Goal: Task Accomplishment & Management: Use online tool/utility

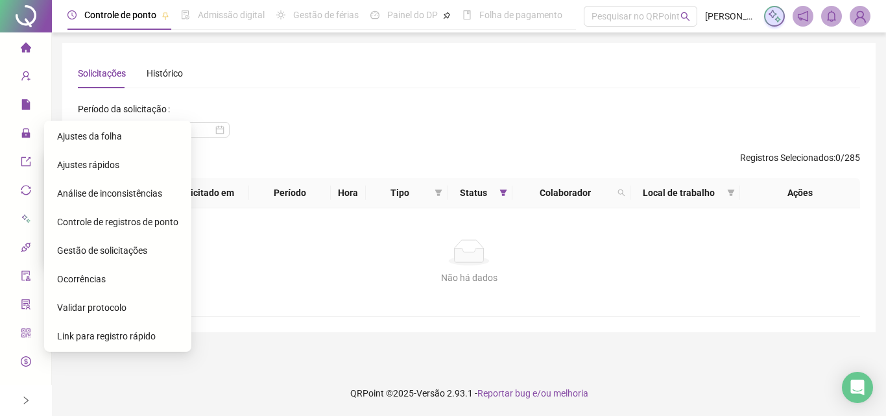
click at [115, 143] on div "Ajustes da folha" at bounding box center [117, 136] width 121 height 26
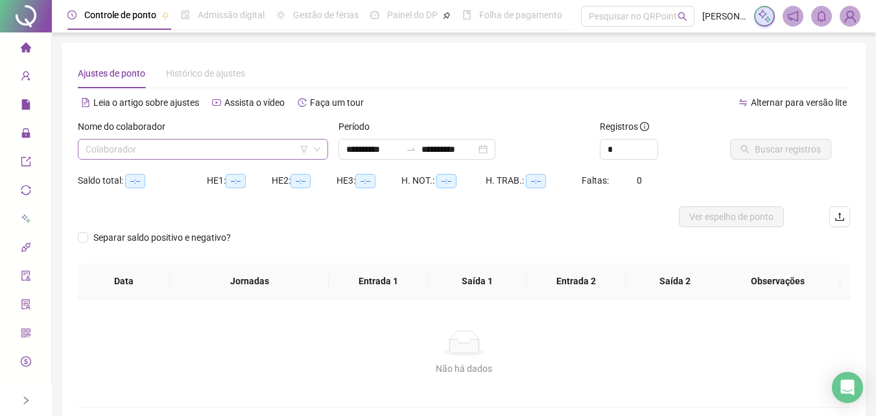
click at [283, 153] on input "search" at bounding box center [197, 148] width 223 height 19
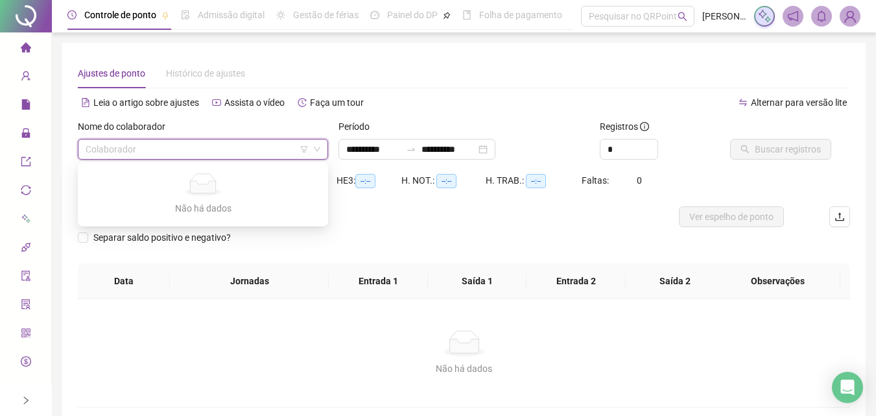
click at [249, 167] on div "Não há dados Não há dados" at bounding box center [202, 194] width 245 height 59
click at [255, 155] on input "search" at bounding box center [197, 148] width 223 height 19
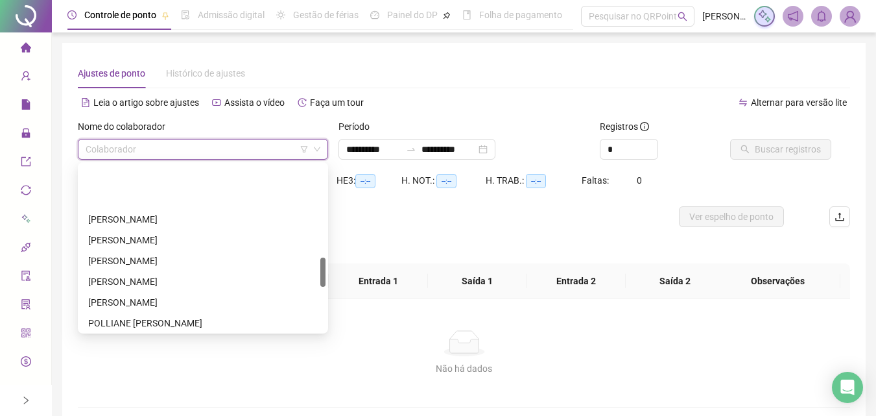
scroll to position [519, 0]
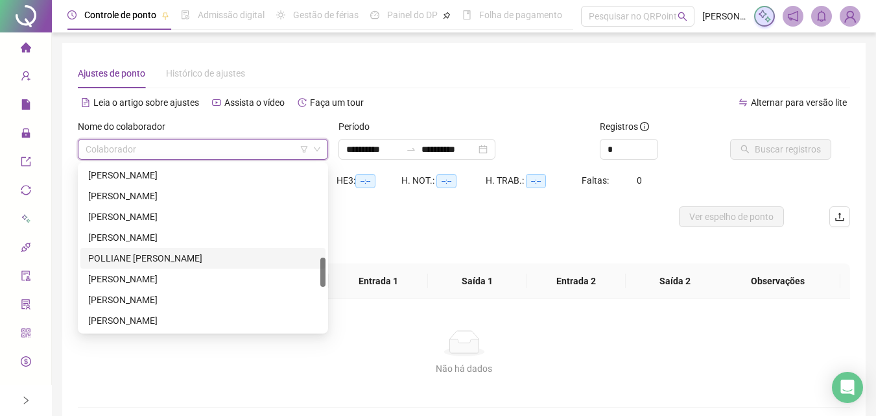
click at [224, 250] on div "POLLIANE [PERSON_NAME]" at bounding box center [202, 258] width 245 height 21
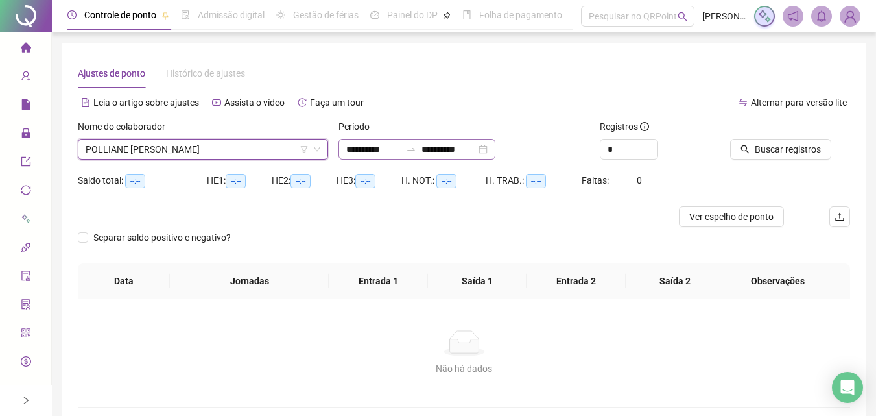
click at [345, 151] on div "**********" at bounding box center [416, 149] width 157 height 21
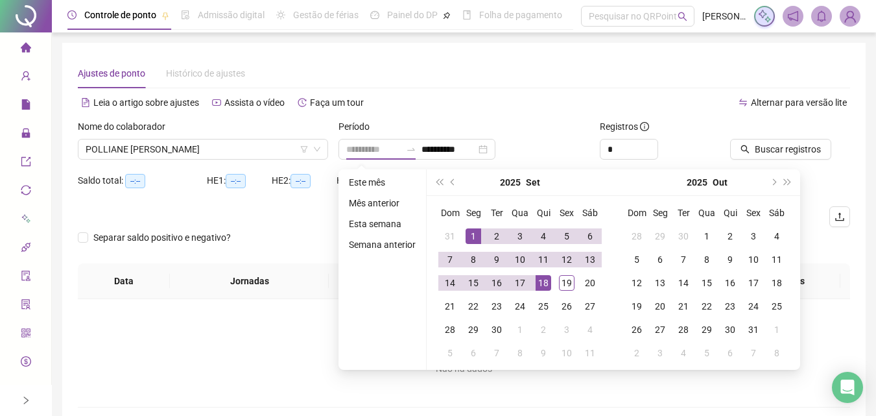
click at [467, 237] on div "1" at bounding box center [473, 236] width 16 height 16
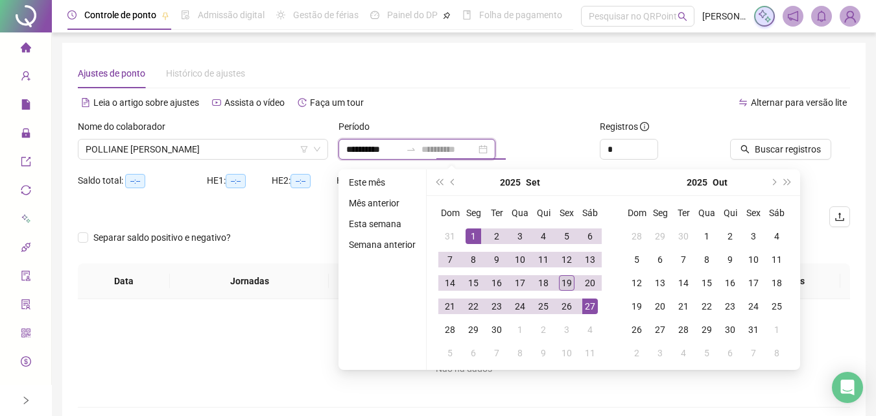
type input "**********"
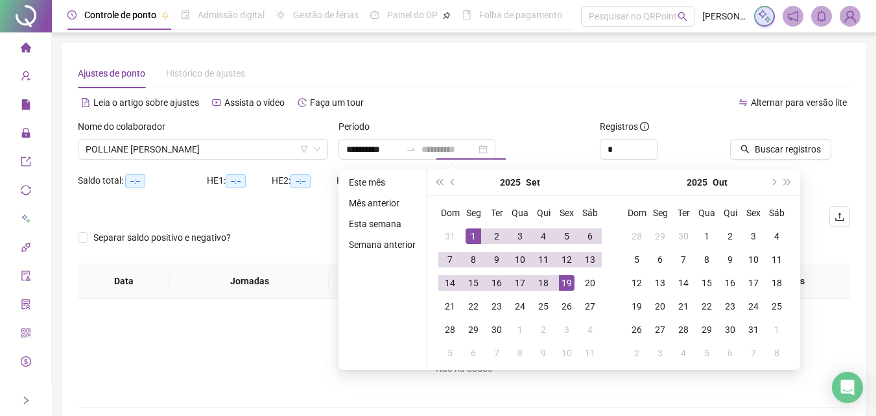
click at [567, 285] on div "19" at bounding box center [567, 283] width 16 height 16
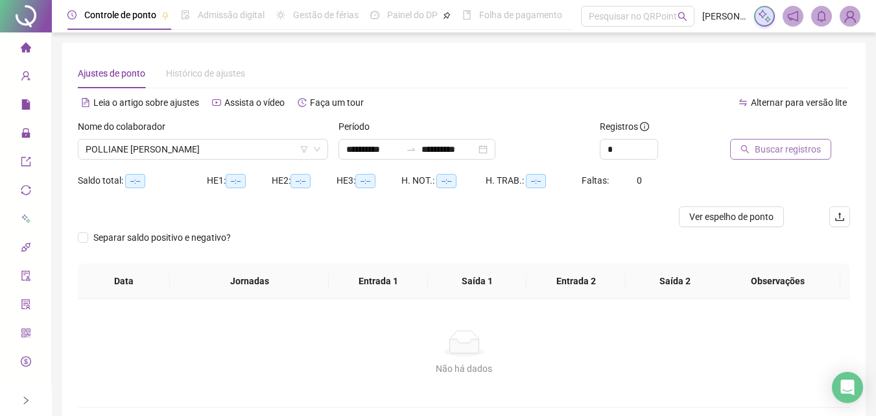
click at [773, 156] on span "Buscar registros" at bounding box center [788, 149] width 66 height 14
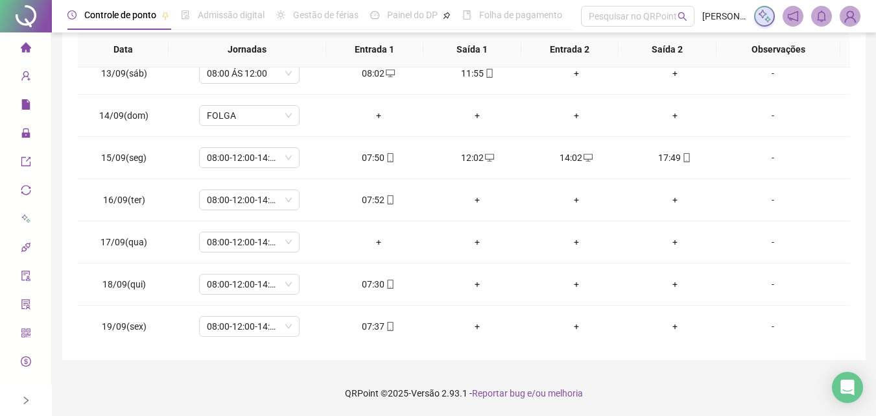
scroll to position [524, 0]
